Goal: Information Seeking & Learning: Learn about a topic

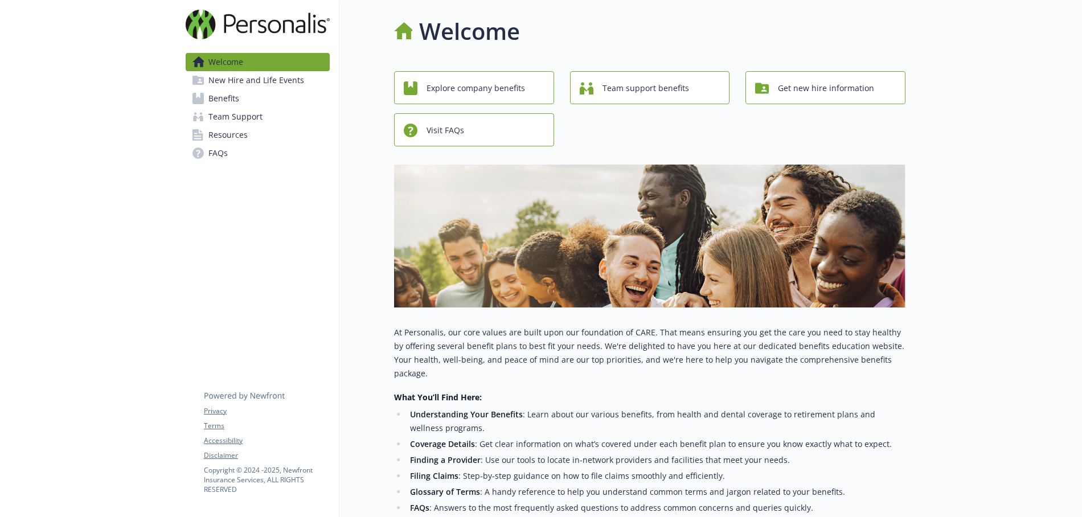
click at [504, 87] on span "Explore company benefits" at bounding box center [475, 88] width 99 height 22
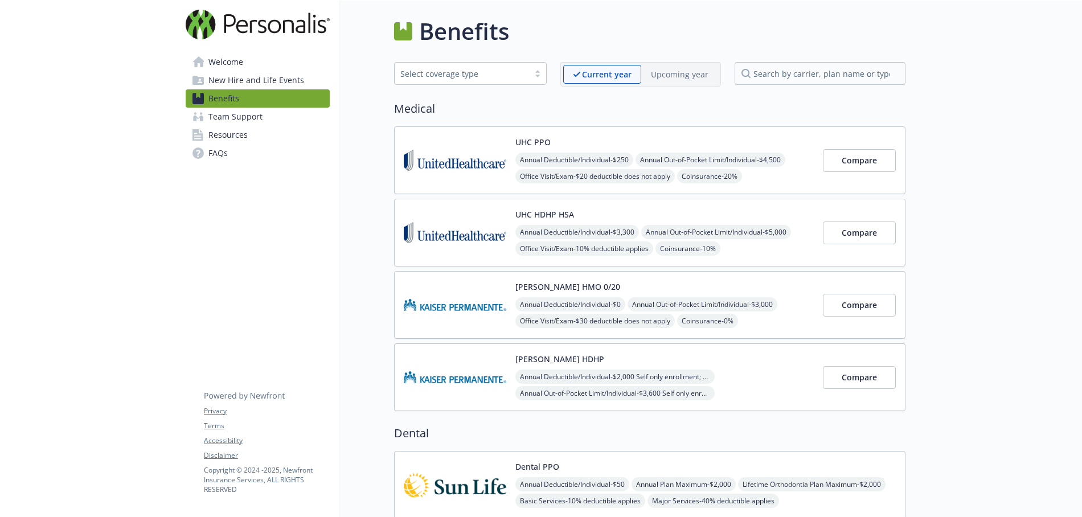
scroll to position [0, 1]
click at [682, 72] on p "Upcoming year" at bounding box center [680, 74] width 58 height 12
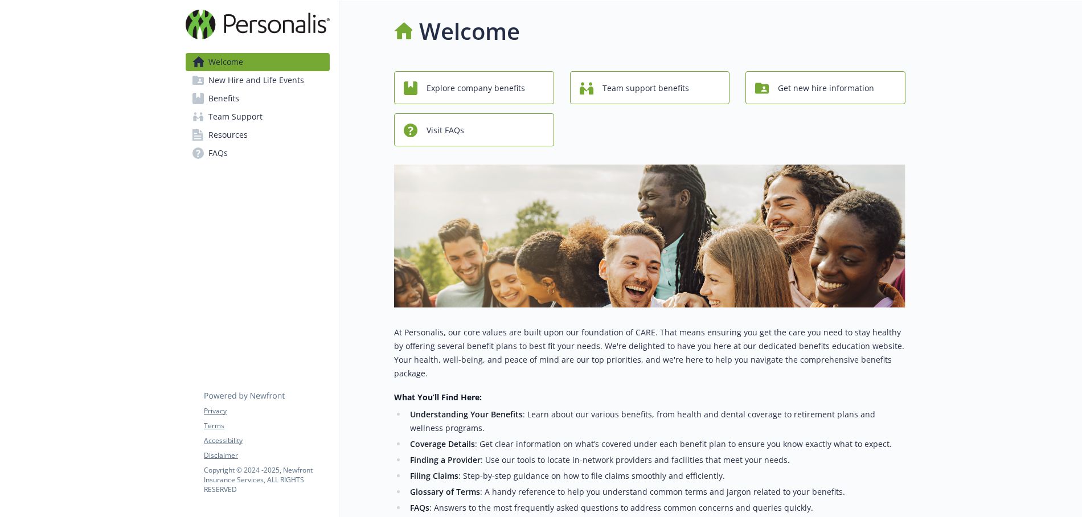
click at [644, 89] on span "Team support benefits" at bounding box center [645, 88] width 87 height 22
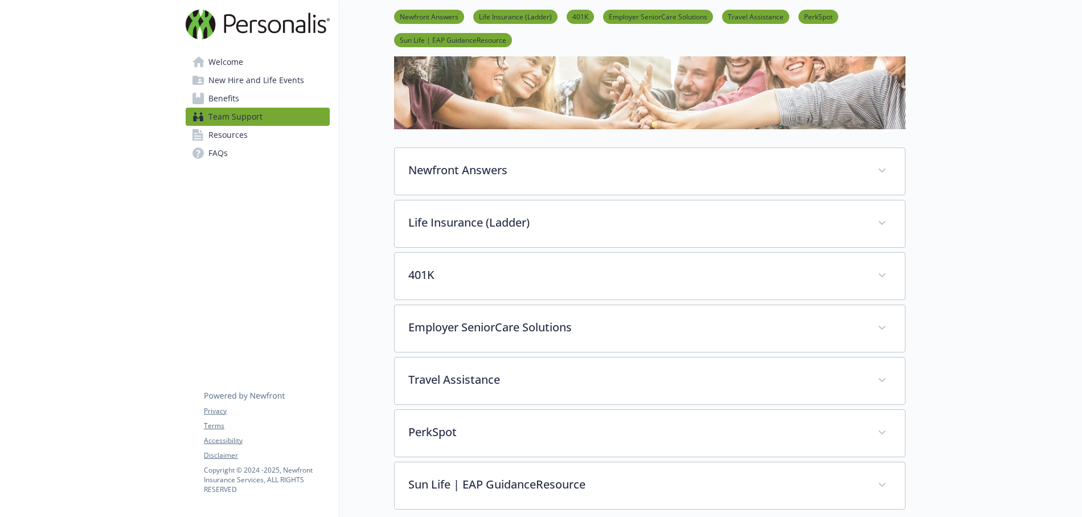
scroll to position [97, 0]
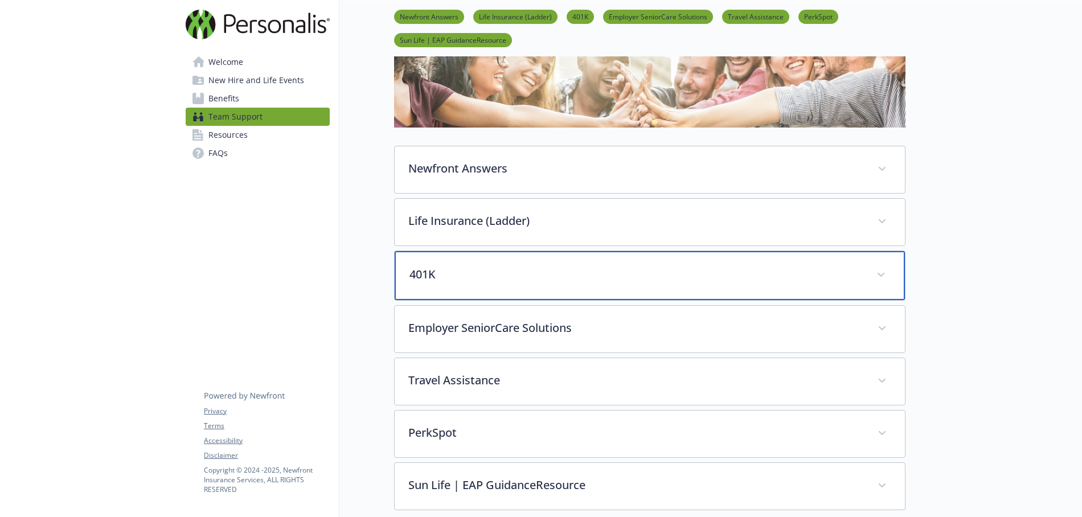
click at [453, 284] on div "401K" at bounding box center [650, 275] width 510 height 49
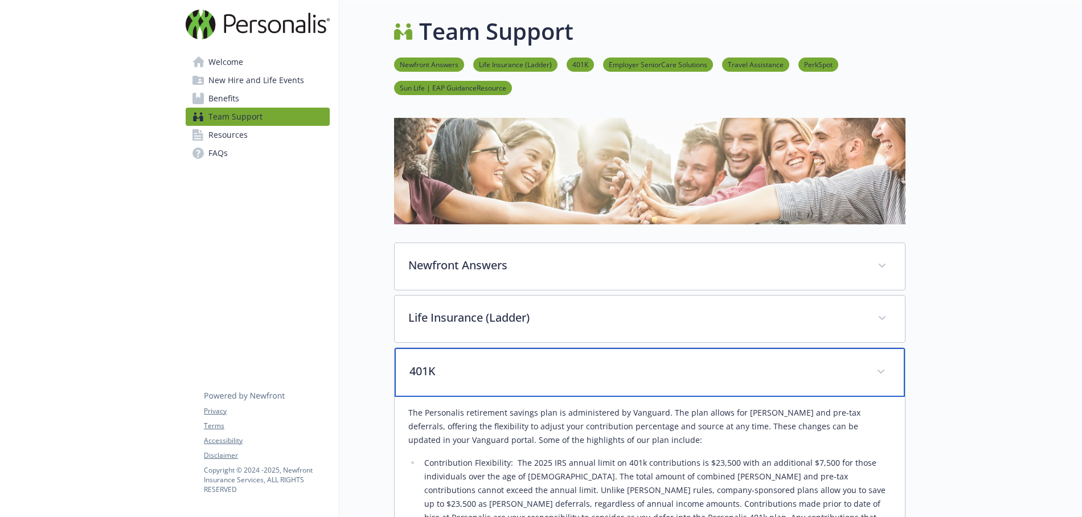
scroll to position [0, 0]
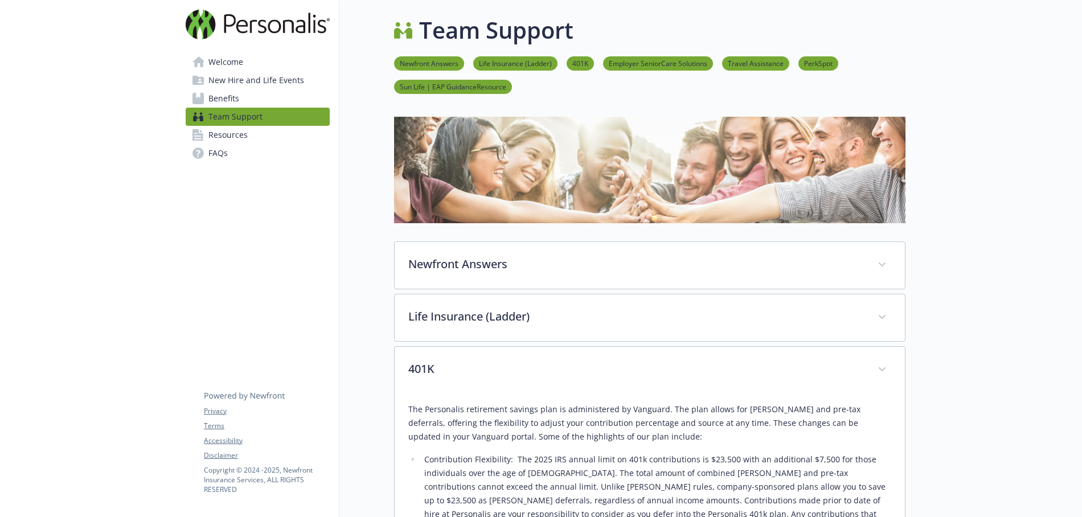
click at [432, 64] on link "Newfront Answers" at bounding box center [429, 63] width 70 height 11
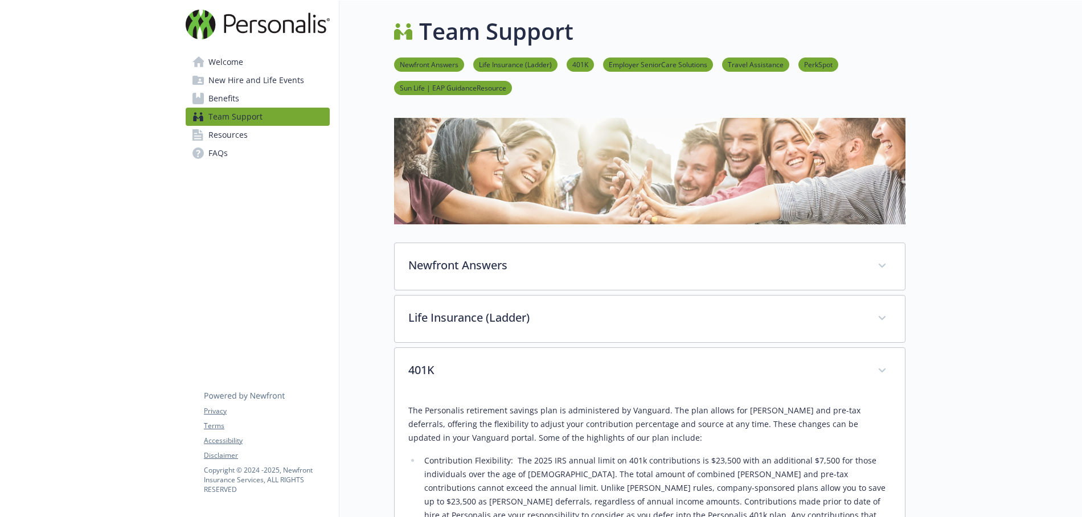
click at [249, 76] on span "New Hire and Life Events" at bounding box center [256, 80] width 96 height 18
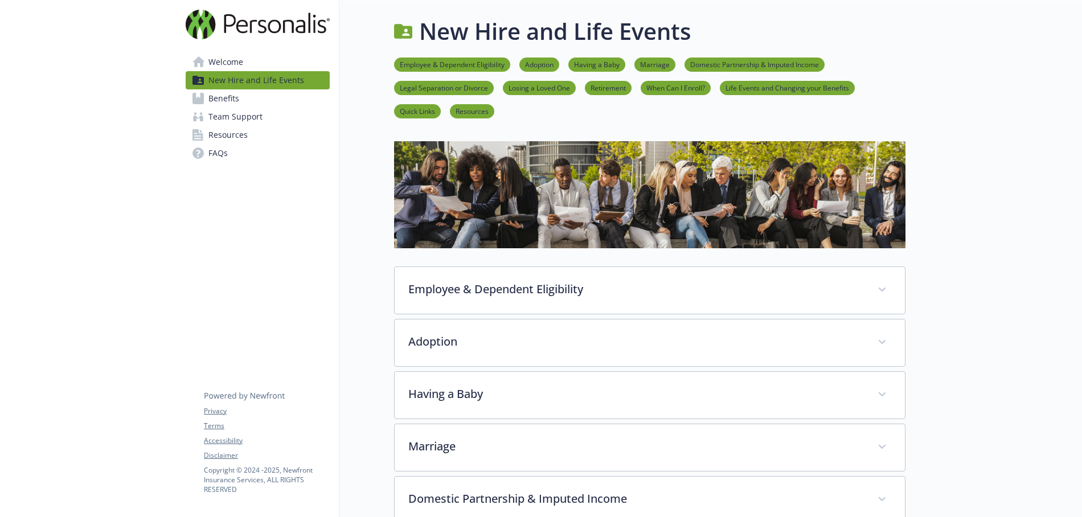
click at [226, 98] on span "Benefits" at bounding box center [223, 98] width 31 height 18
